Goal: Find specific page/section: Find specific page/section

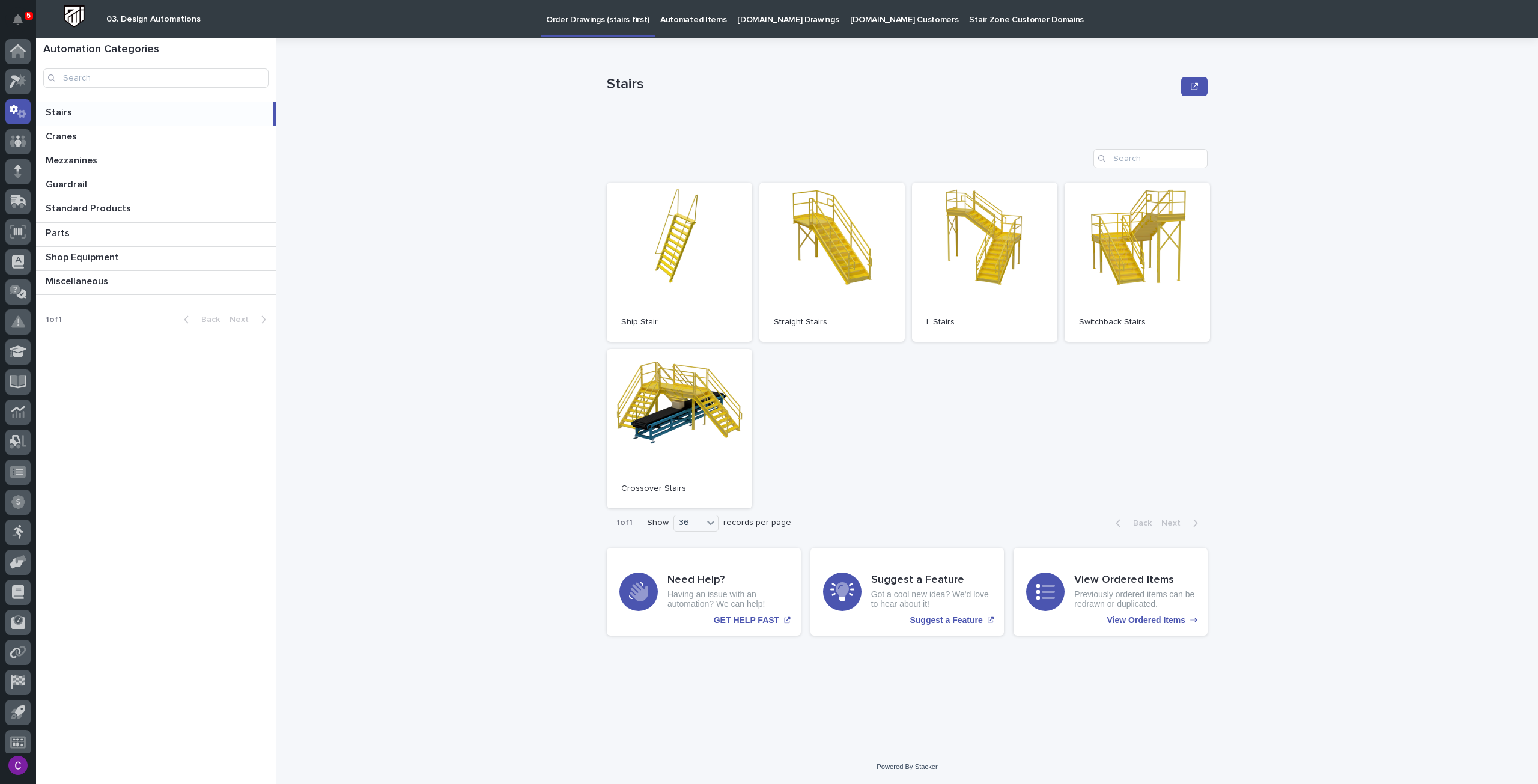
scroll to position [7, 0]
drag, startPoint x: 939, startPoint y: 769, endPoint x: 851, endPoint y: 763, distance: 88.2
click at [851, 763] on div "Powered By Stacker" at bounding box center [907, 767] width 1233 height 10
click at [852, 761] on div "Stairs Stairs Sorry, there was an error saving your record. Please try again. P…" at bounding box center [914, 411] width 1247 height 746
click at [932, 760] on div "Stairs Stairs Sorry, there was an error saving your record. Please try again. P…" at bounding box center [914, 411] width 1247 height 746
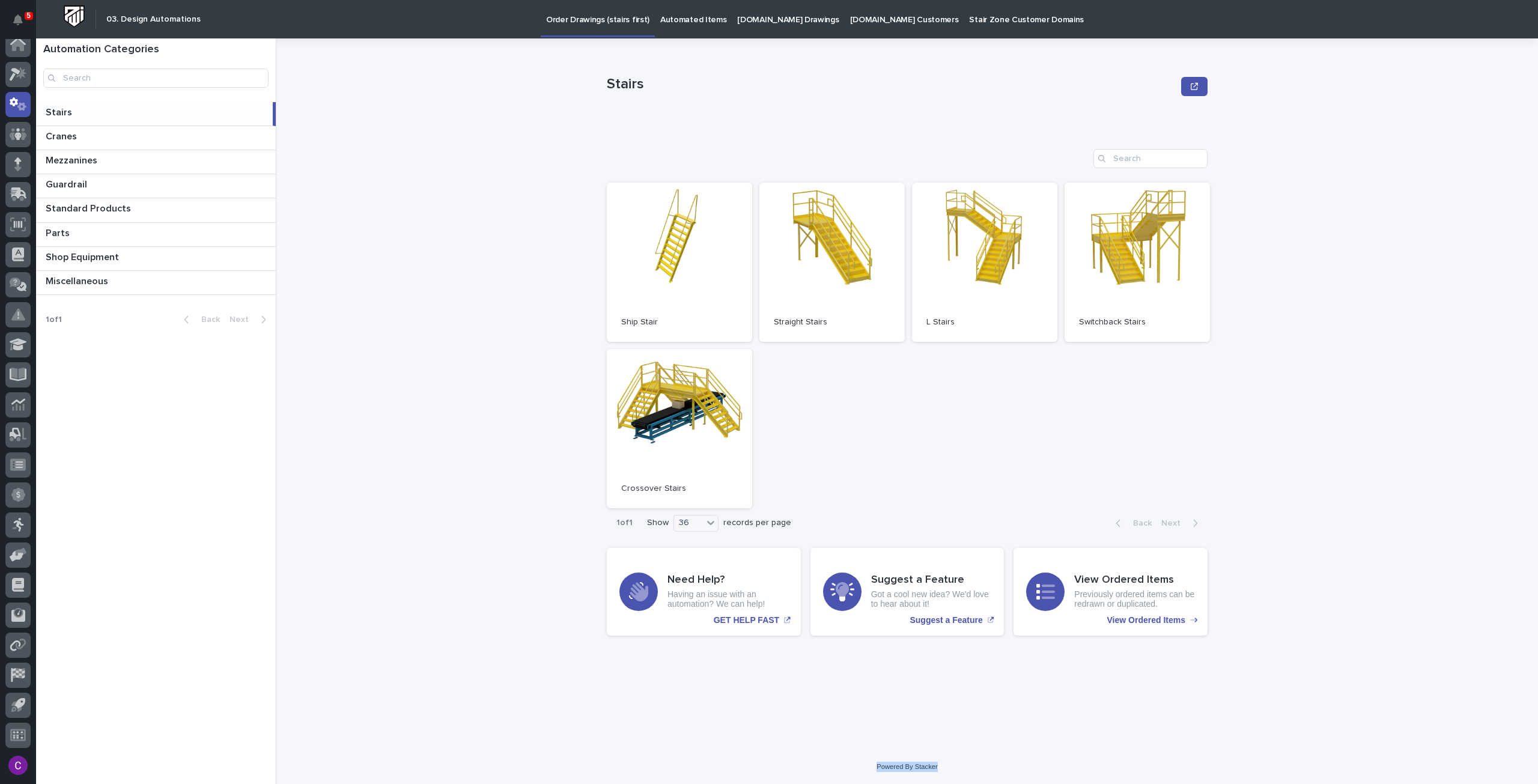
click at [932, 759] on div "Stairs Stairs Sorry, there was an error saving your record. Please try again. P…" at bounding box center [914, 411] width 1247 height 746
drag, startPoint x: 932, startPoint y: 759, endPoint x: 943, endPoint y: 773, distance: 17.8
click at [943, 773] on div "Stairs Stairs Sorry, there was an error saving your record. Please try again. P…" at bounding box center [914, 411] width 1247 height 746
click at [819, 715] on div "Stairs Stairs Sorry, there was an error saving your record. Please try again. P…" at bounding box center [906, 394] width 600 height 711
drag, startPoint x: 875, startPoint y: 765, endPoint x: 959, endPoint y: 771, distance: 84.2
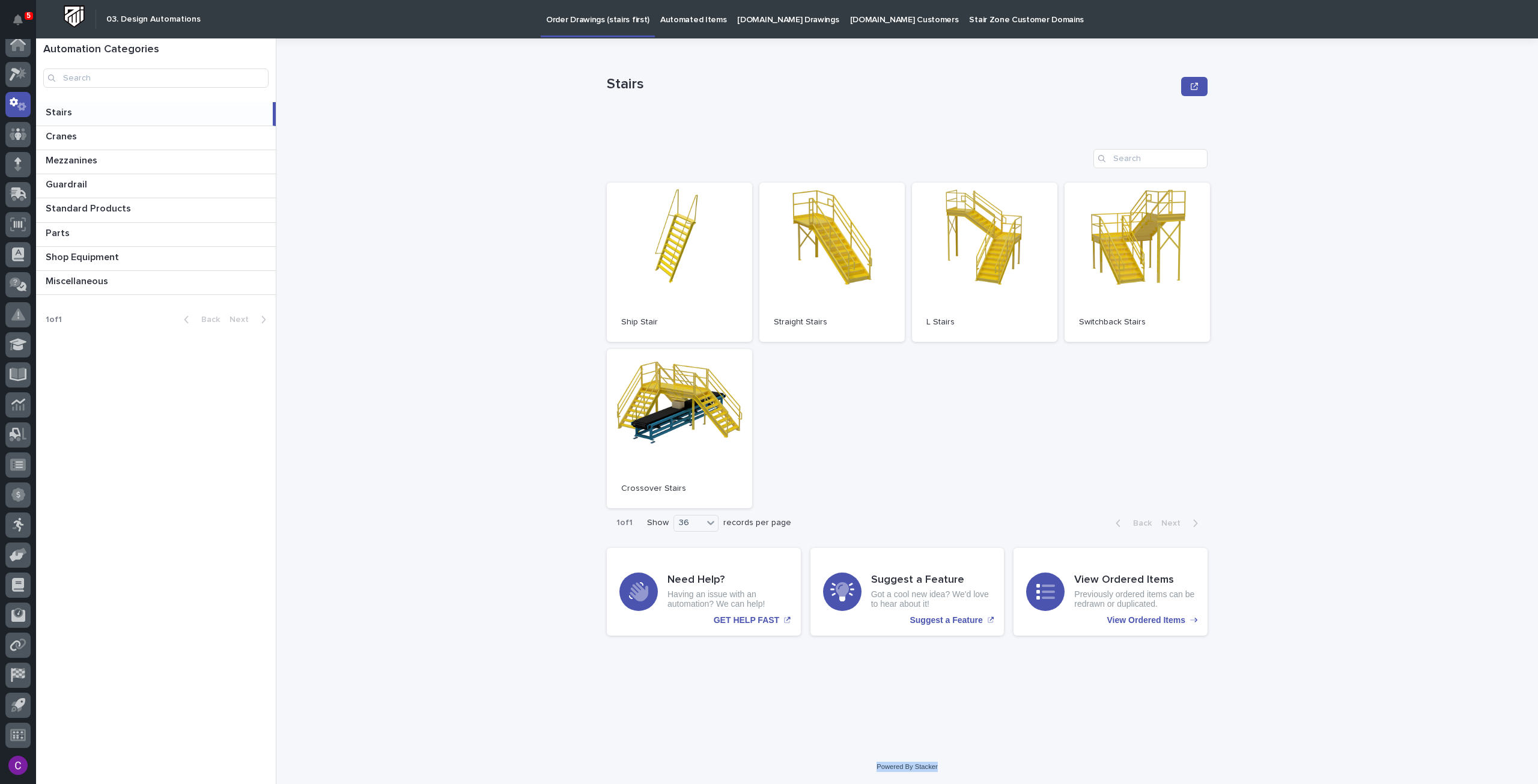
click at [959, 771] on div "Powered By Stacker" at bounding box center [907, 767] width 1233 height 10
drag, startPoint x: 940, startPoint y: 771, endPoint x: 841, endPoint y: 753, distance: 100.6
click at [860, 759] on div "Stairs Stairs Sorry, there was an error saving your record. Please try again. P…" at bounding box center [914, 411] width 1247 height 746
click at [836, 749] on div "Stairs Stairs Sorry, there was an error saving your record. Please try again. P…" at bounding box center [906, 394] width 600 height 711
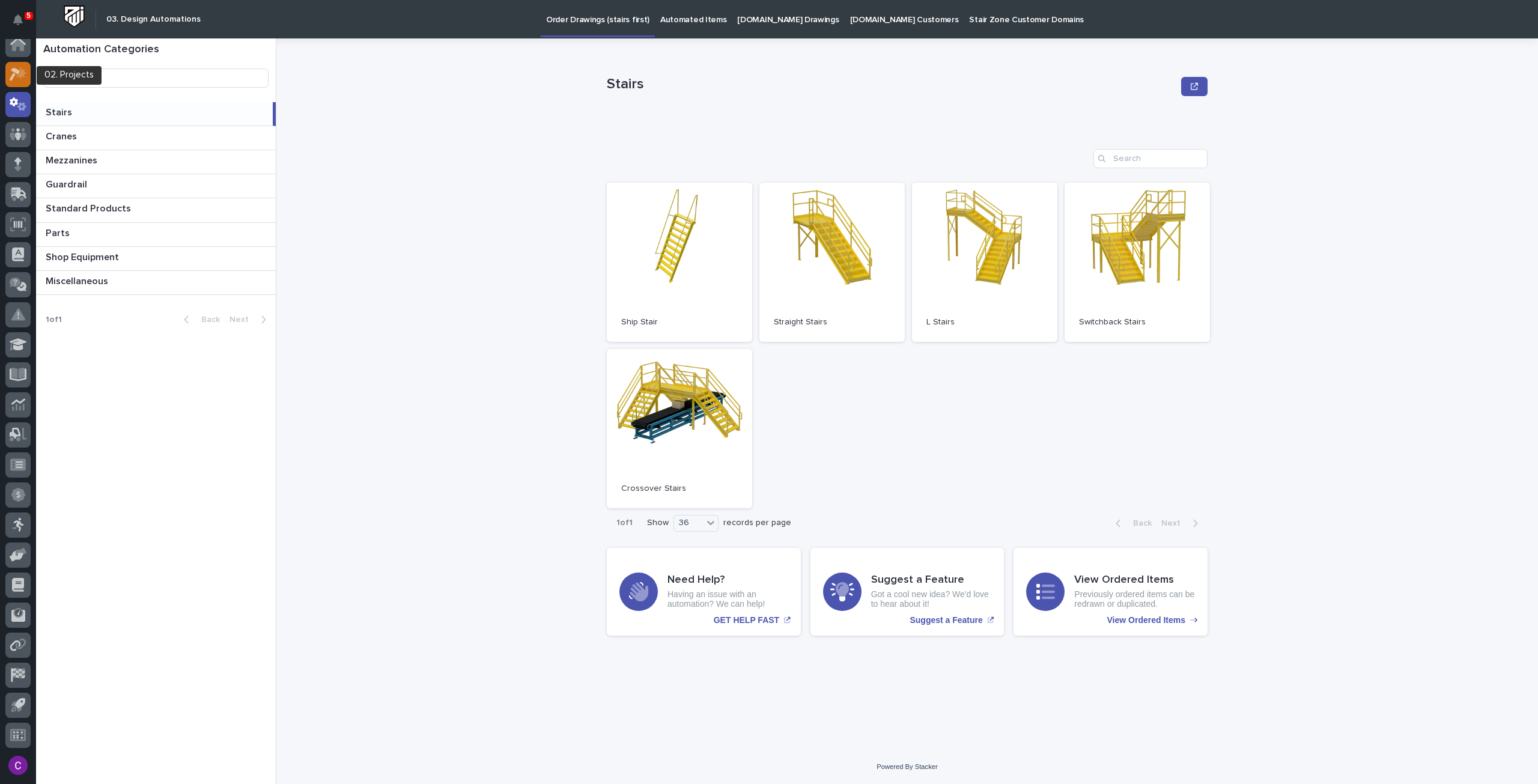
click at [13, 74] on icon at bounding box center [15, 74] width 10 height 13
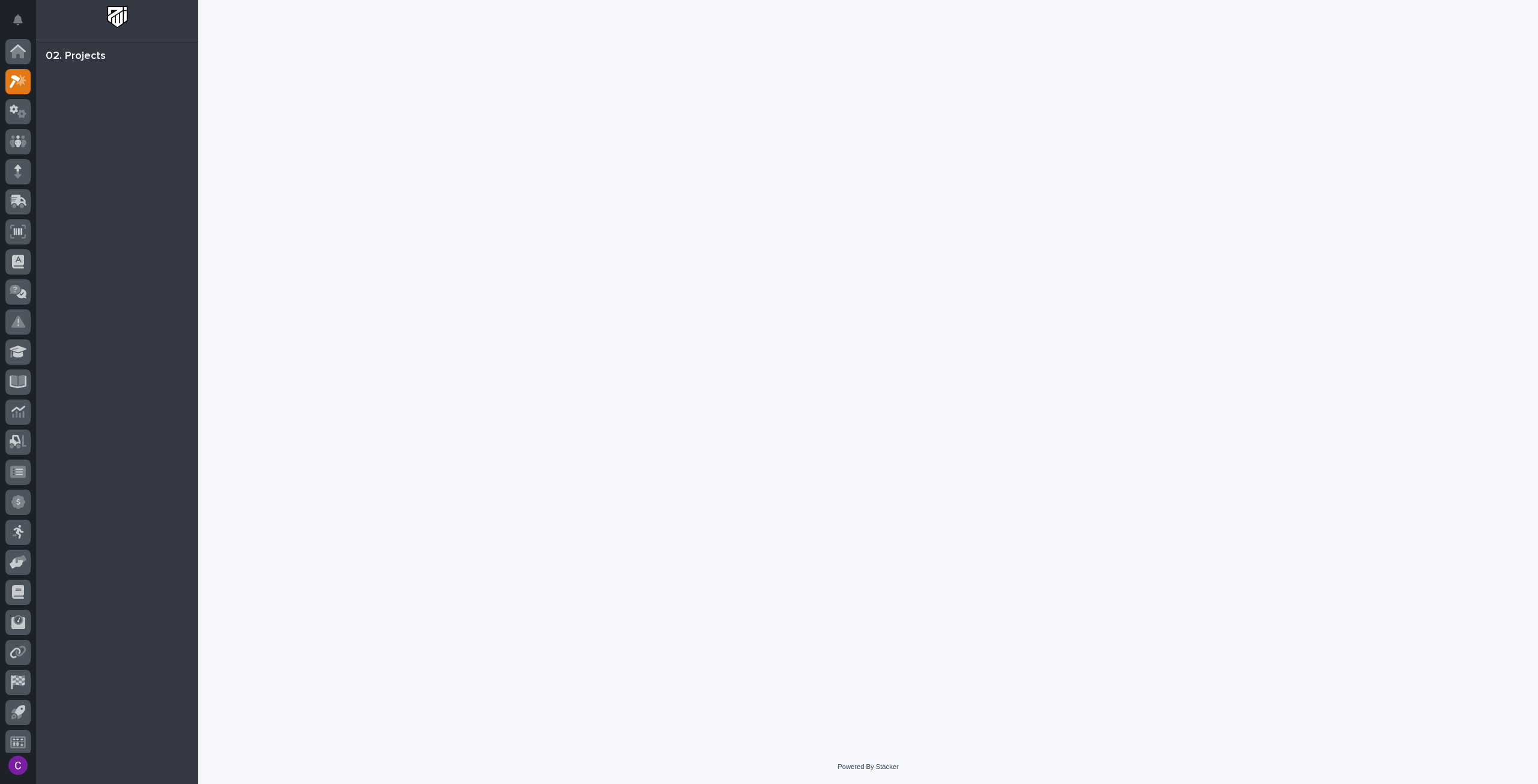
scroll to position [7, 0]
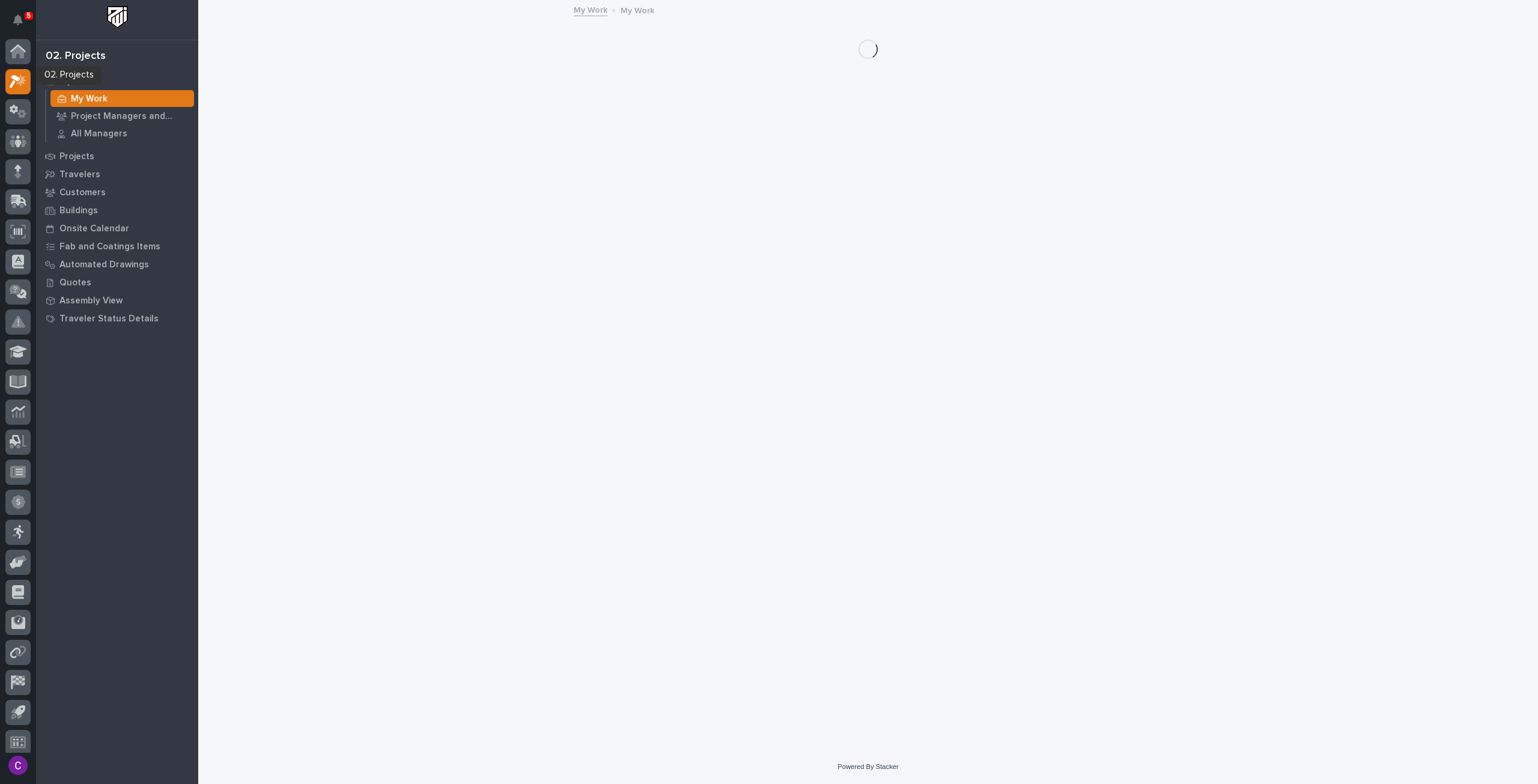
scroll to position [7, 0]
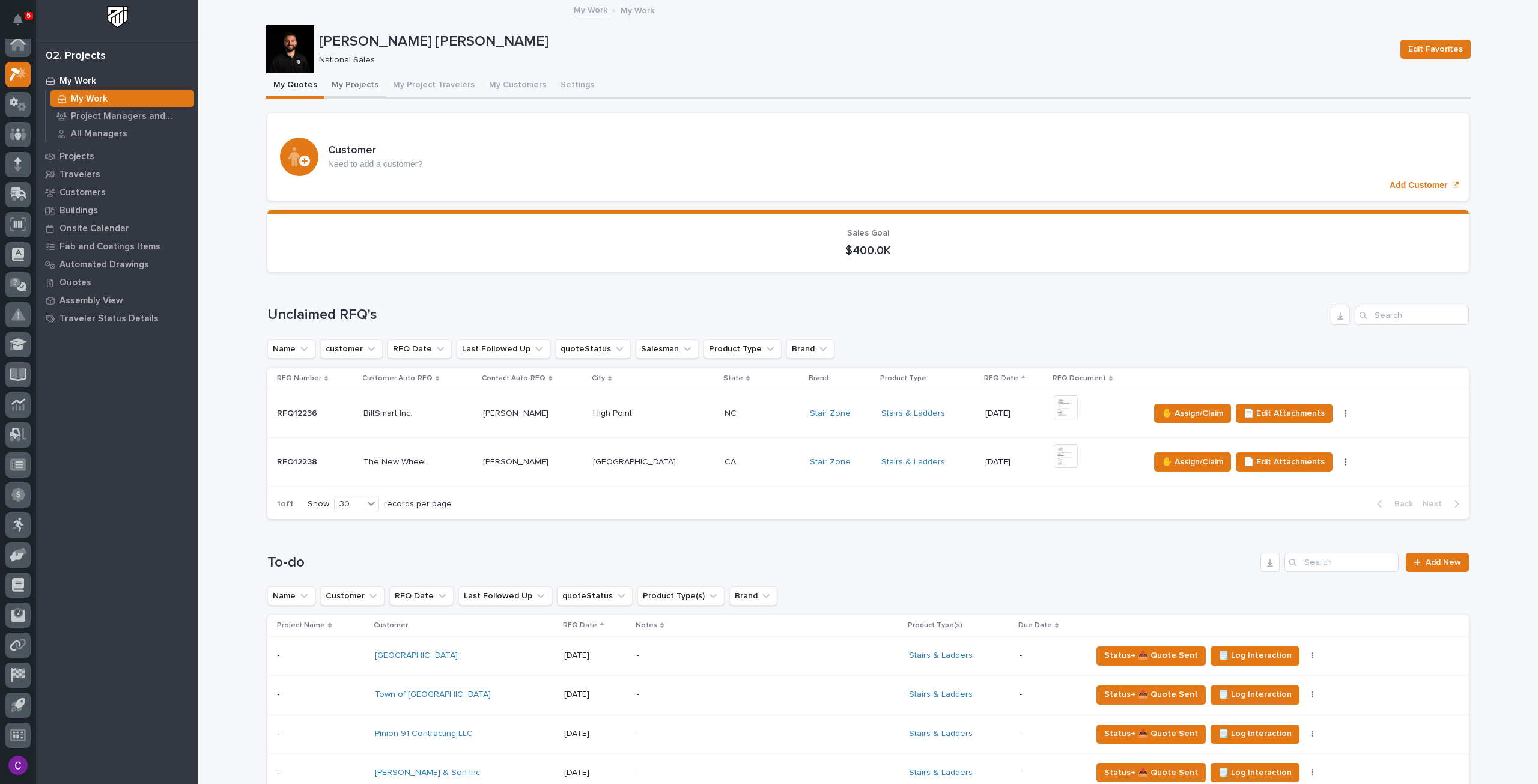
click at [349, 82] on button "My Projects" at bounding box center [355, 85] width 61 height 25
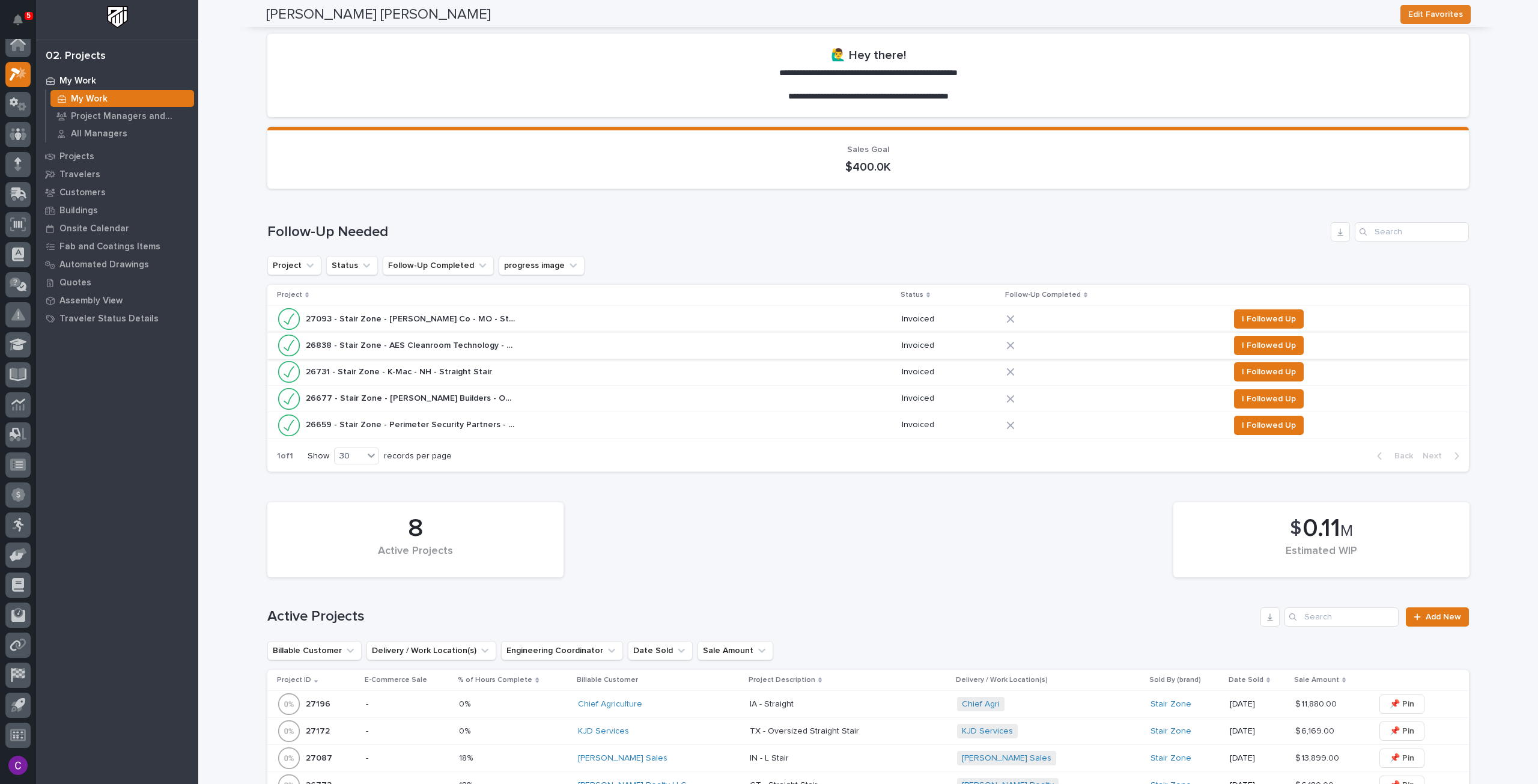
scroll to position [60, 0]
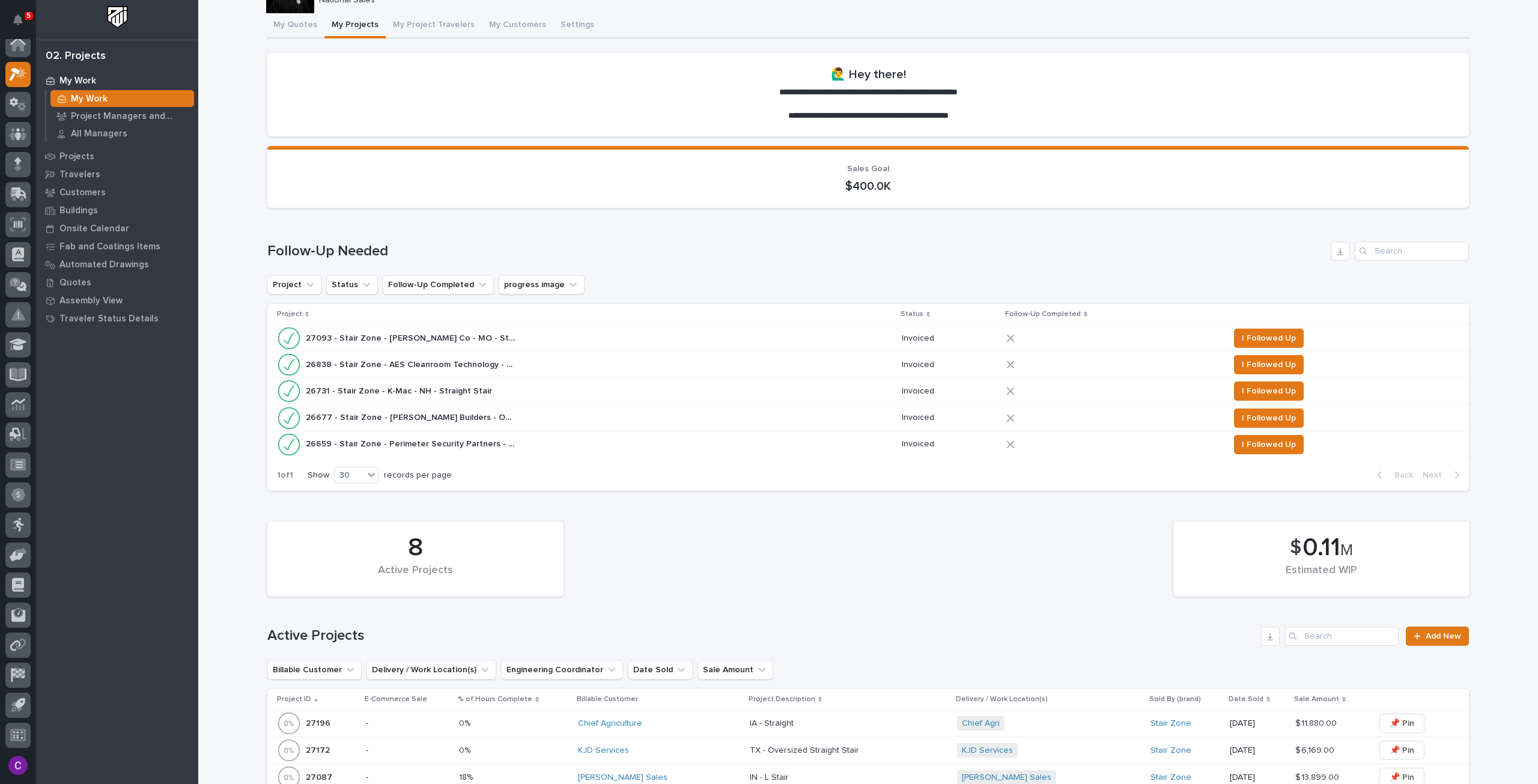
click at [541, 368] on div "26838 - Stair Zone - AES Cleanroom Technology - GA - Straight Stair 26838 - Sta…" at bounding box center [585, 365] width 615 height 24
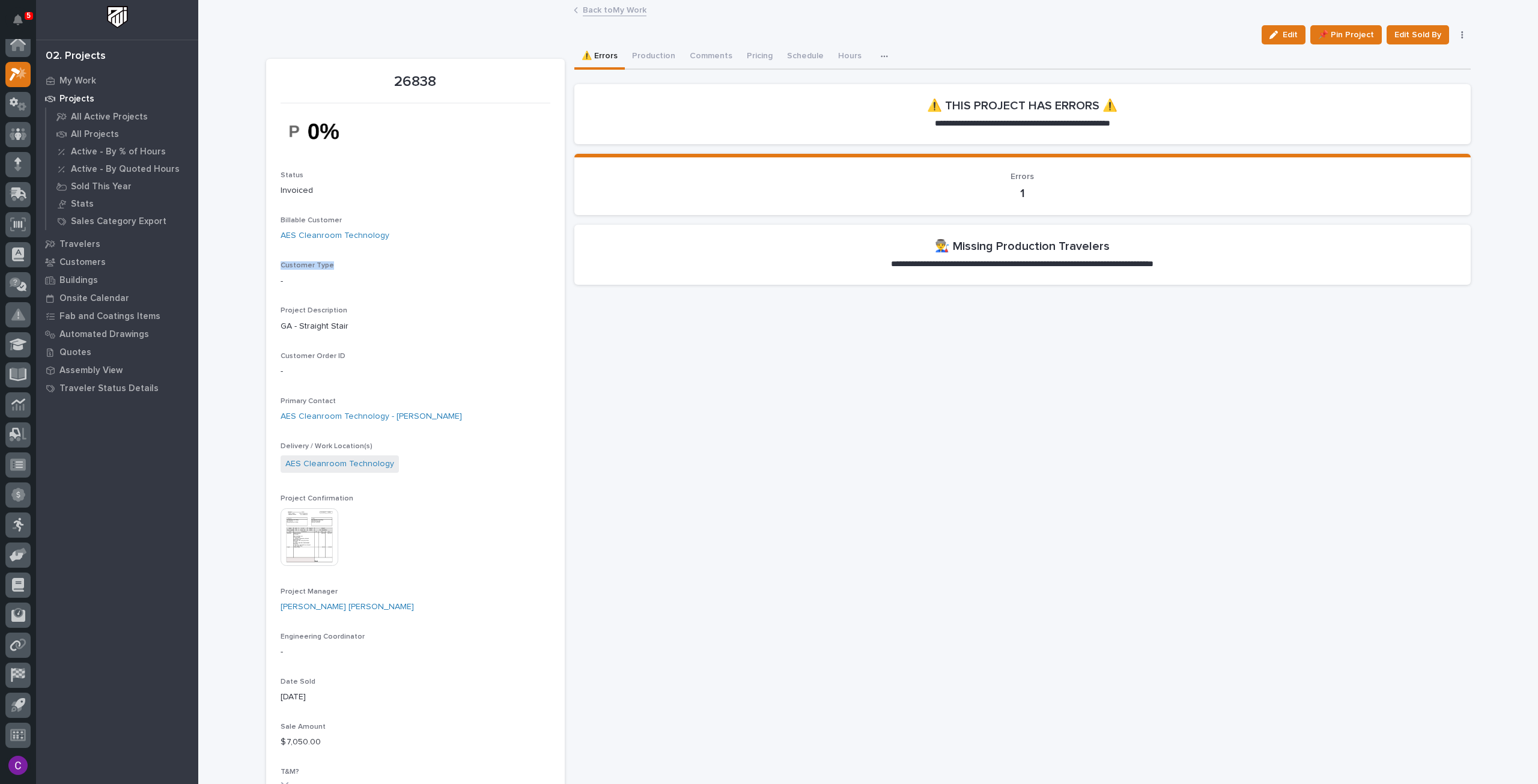
drag, startPoint x: 324, startPoint y: 266, endPoint x: 261, endPoint y: 271, distance: 63.2
